Goal: Use online tool/utility: Utilize a website feature to perform a specific function

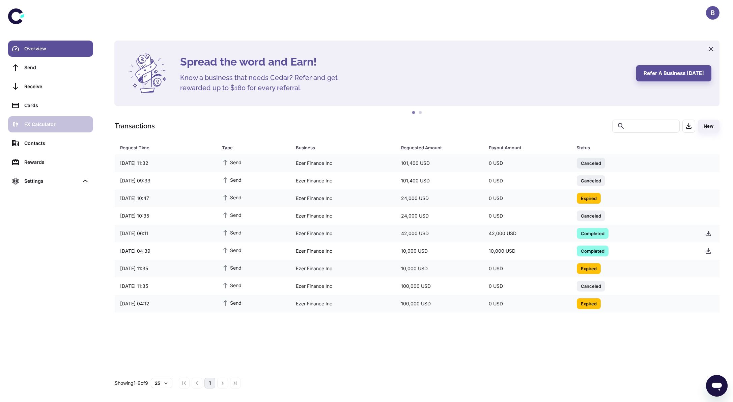
click at [52, 125] on div "FX Calculator" at bounding box center [56, 123] width 65 height 7
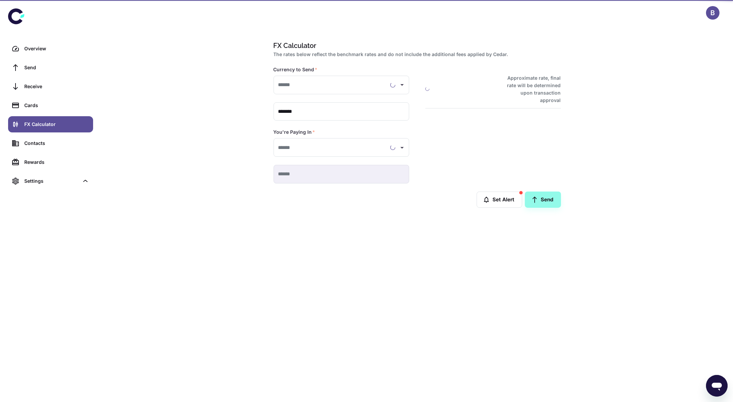
type input "**********"
